Goal: Find specific fact: Find specific fact

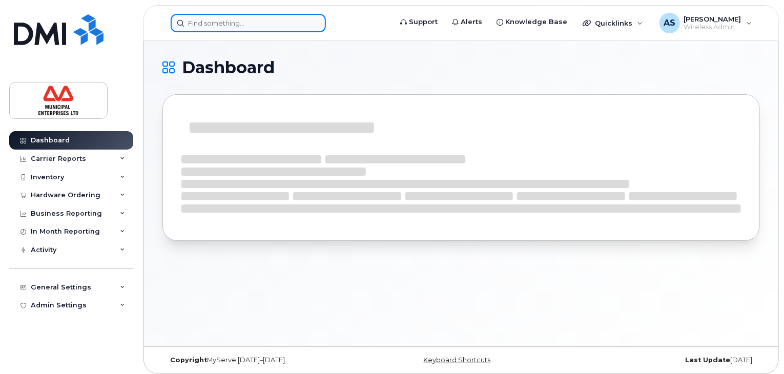
click at [212, 25] on input at bounding box center [248, 23] width 155 height 18
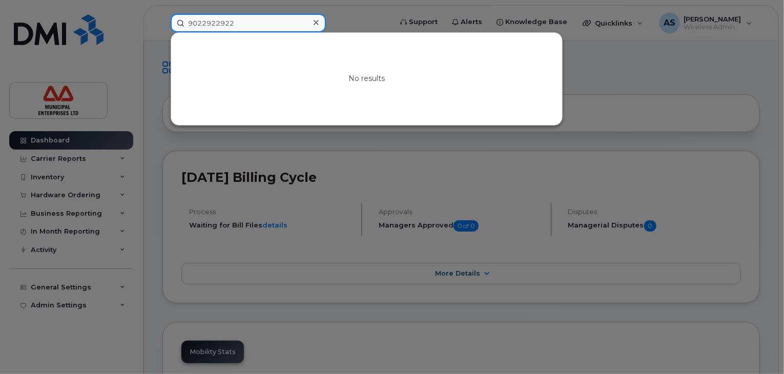
click at [221, 25] on input "9022922922" at bounding box center [248, 23] width 155 height 18
click at [207, 23] on input "9023377191" at bounding box center [248, 23] width 155 height 18
click at [208, 17] on input "5064977952" at bounding box center [248, 23] width 155 height 18
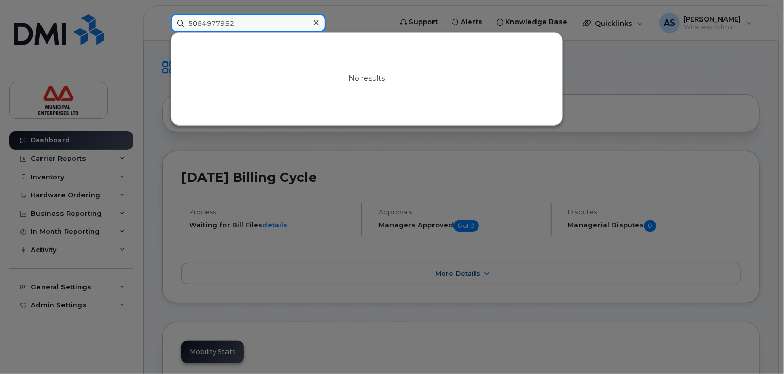
click at [208, 17] on input "5064977952" at bounding box center [248, 23] width 155 height 18
click at [200, 27] on input "7820999592" at bounding box center [248, 23] width 155 height 18
click at [200, 27] on input "5064977952" at bounding box center [248, 23] width 155 height 18
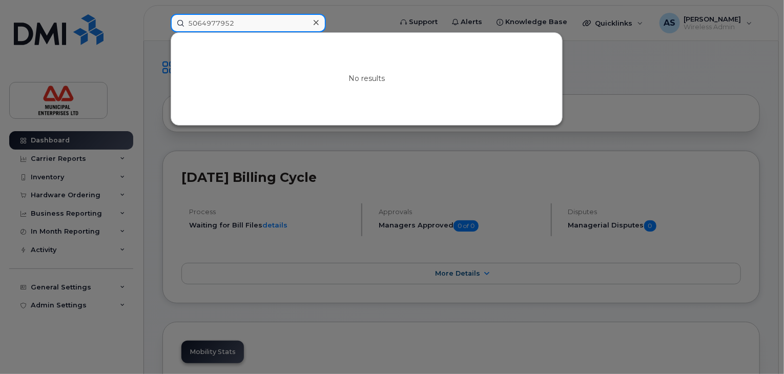
click at [194, 24] on input "5064977952" at bounding box center [248, 23] width 155 height 18
click at [194, 24] on input "7824033101" at bounding box center [248, 23] width 155 height 18
click at [206, 24] on input "7824033101" at bounding box center [248, 23] width 155 height 18
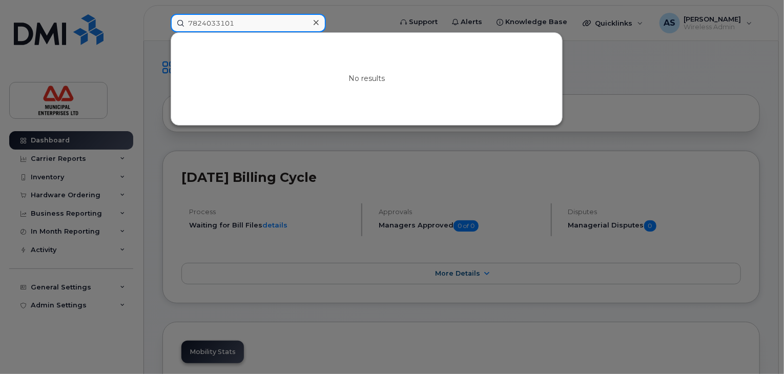
click at [206, 24] on input "7824033101" at bounding box center [248, 23] width 155 height 18
click at [215, 25] on input "7824011498" at bounding box center [248, 23] width 155 height 18
click at [197, 22] on input "7824100682" at bounding box center [248, 23] width 155 height 18
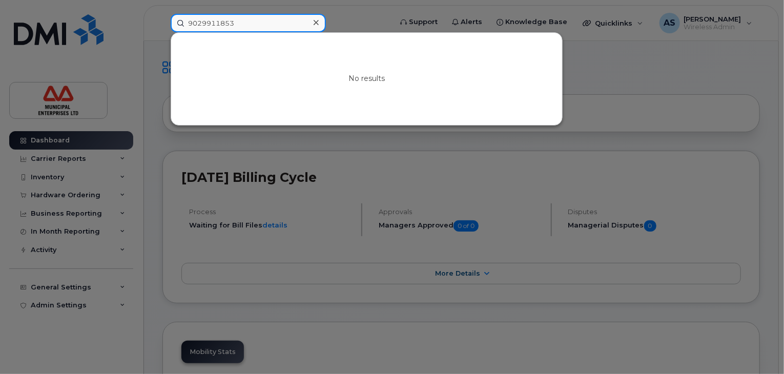
click at [210, 22] on input "9029911853" at bounding box center [248, 23] width 155 height 18
click at [207, 22] on input "5061311189" at bounding box center [248, 23] width 155 height 18
click at [192, 20] on input "7098033687" at bounding box center [248, 23] width 155 height 18
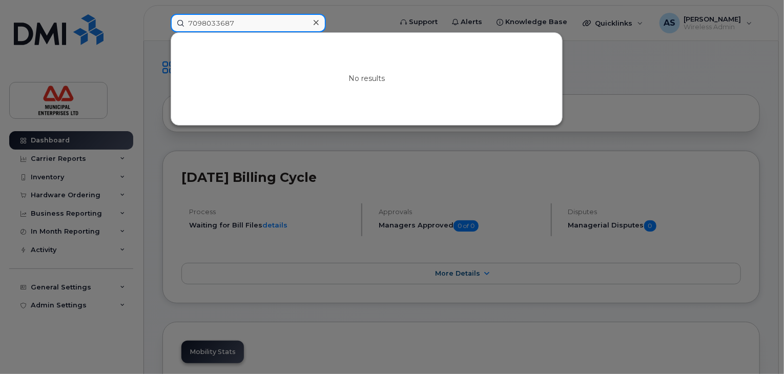
click at [192, 20] on input "7098033687" at bounding box center [248, 23] width 155 height 18
click at [192, 20] on input "9027166371" at bounding box center [248, 23] width 155 height 18
click at [224, 24] on input "9027166371" at bounding box center [248, 23] width 155 height 18
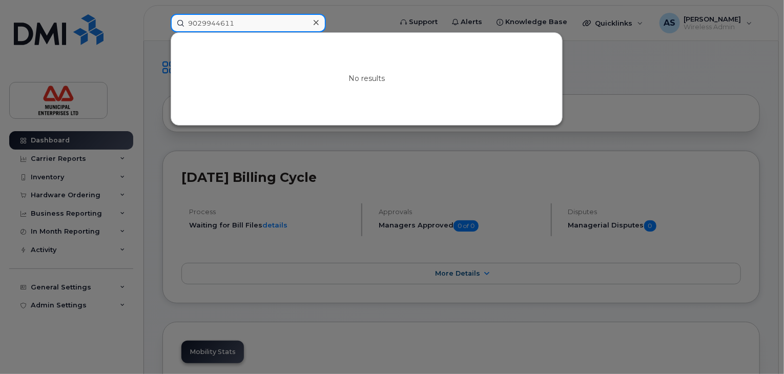
click at [217, 19] on input "9029944611" at bounding box center [248, 23] width 155 height 18
type input "4185011080"
